Goal: Check status

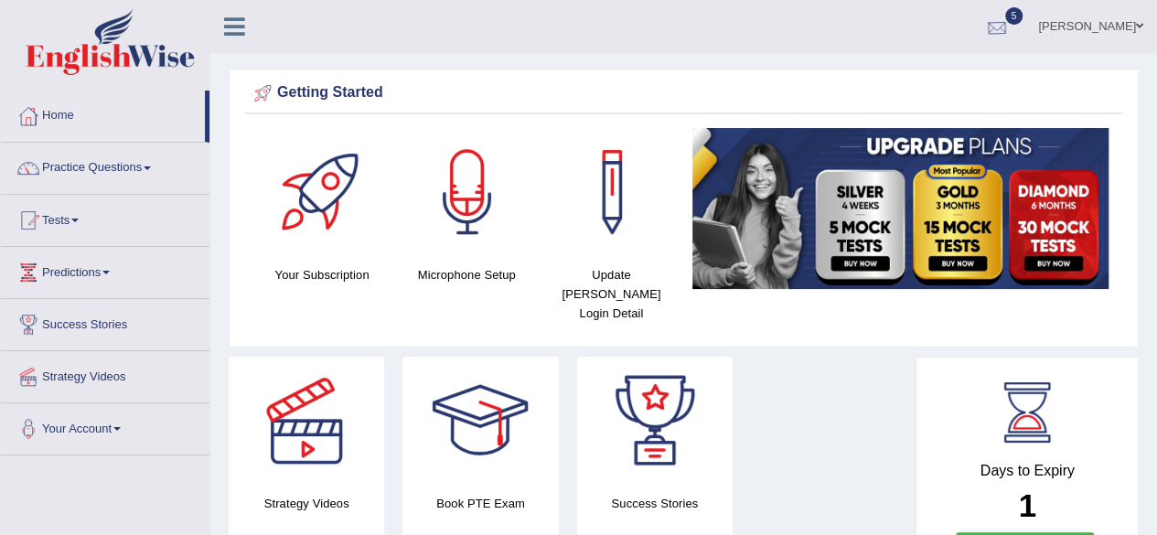
click at [1011, 24] on div at bounding box center [996, 27] width 27 height 27
click at [1011, 19] on div at bounding box center [996, 27] width 27 height 27
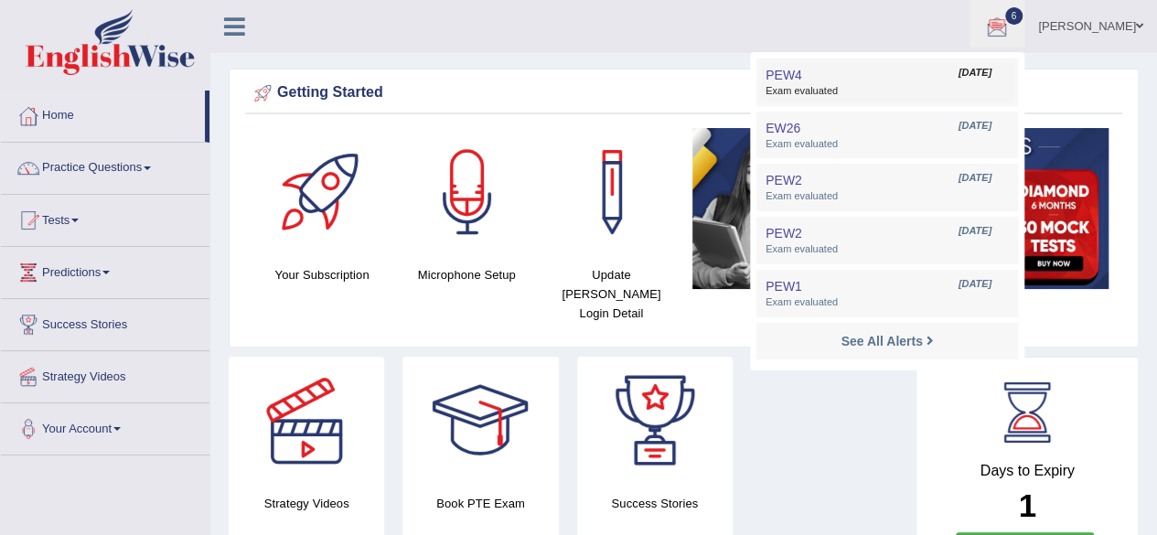
click at [960, 63] on link "PEW4 Sep 21, 2025 Exam evaluated" at bounding box center [887, 82] width 252 height 38
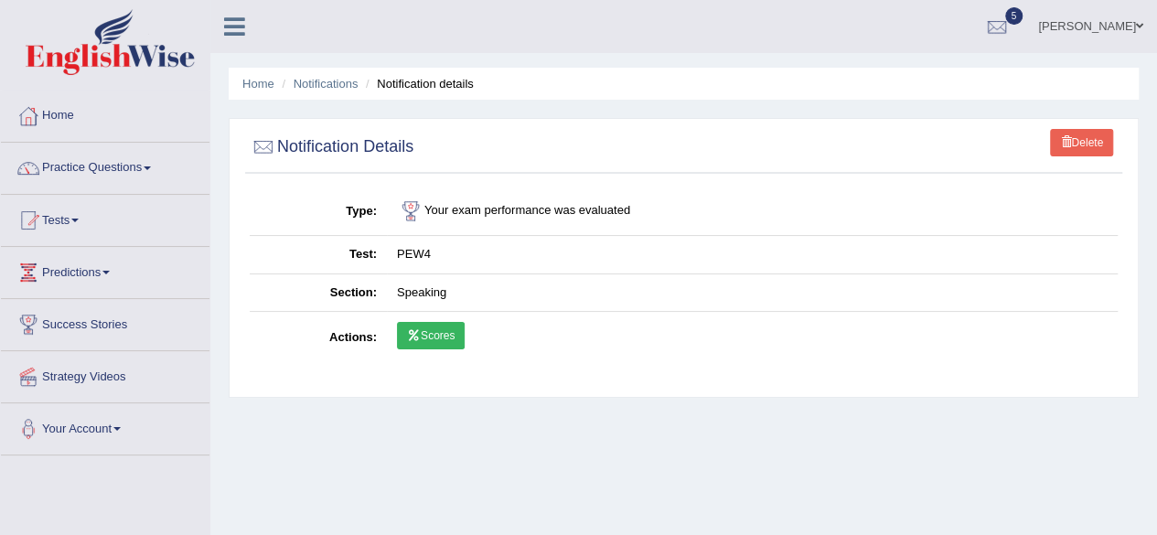
click at [434, 340] on link "Scores" at bounding box center [431, 335] width 68 height 27
click at [434, 335] on link "Scores" at bounding box center [431, 335] width 68 height 27
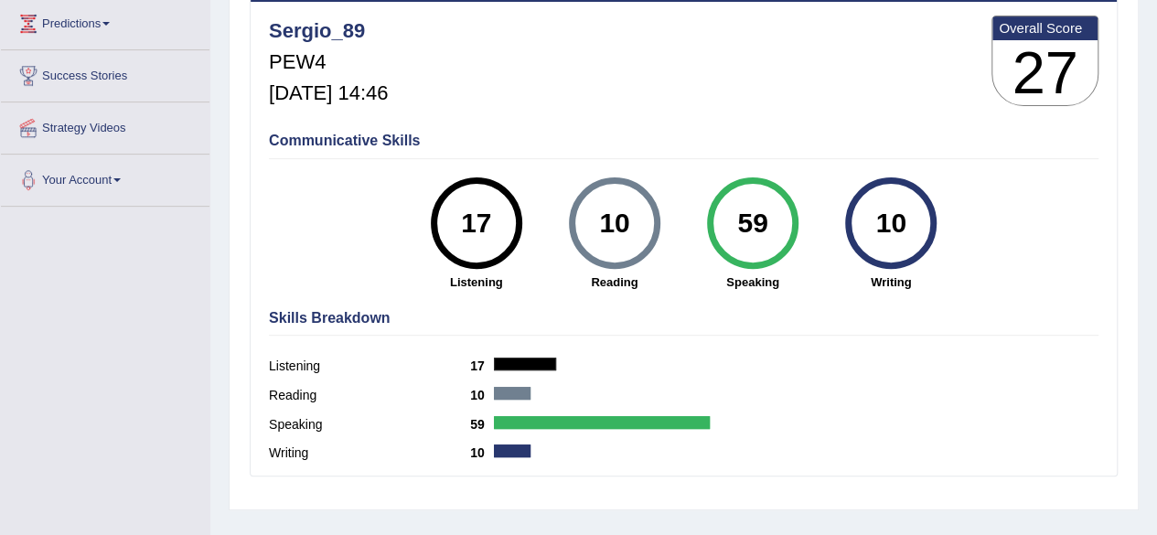
scroll to position [243, 0]
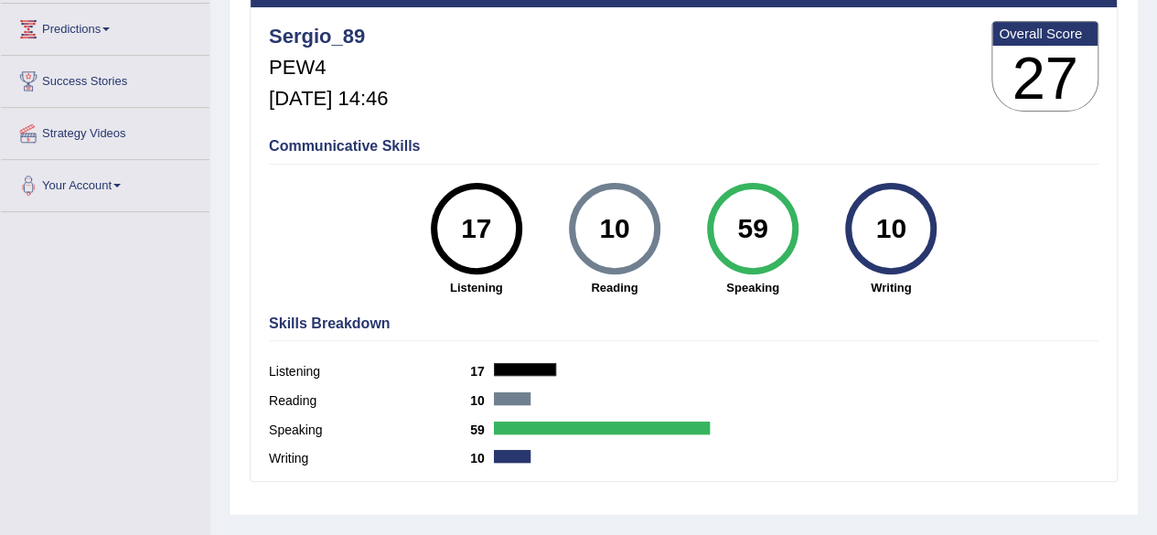
click at [1136, 233] on div "Scores on PEW4 » speaking English Wise | PEW4 | SCORE REPORT Sergio_89 PEW4 [DA…" at bounding box center [684, 195] width 910 height 641
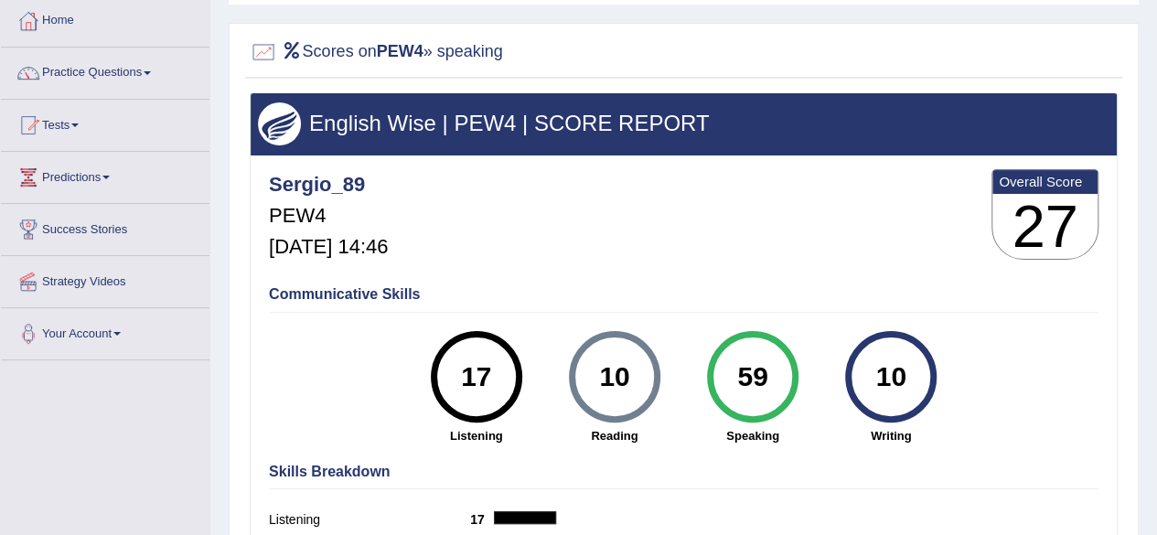
scroll to position [91, 0]
